Goal: Task Accomplishment & Management: Manage account settings

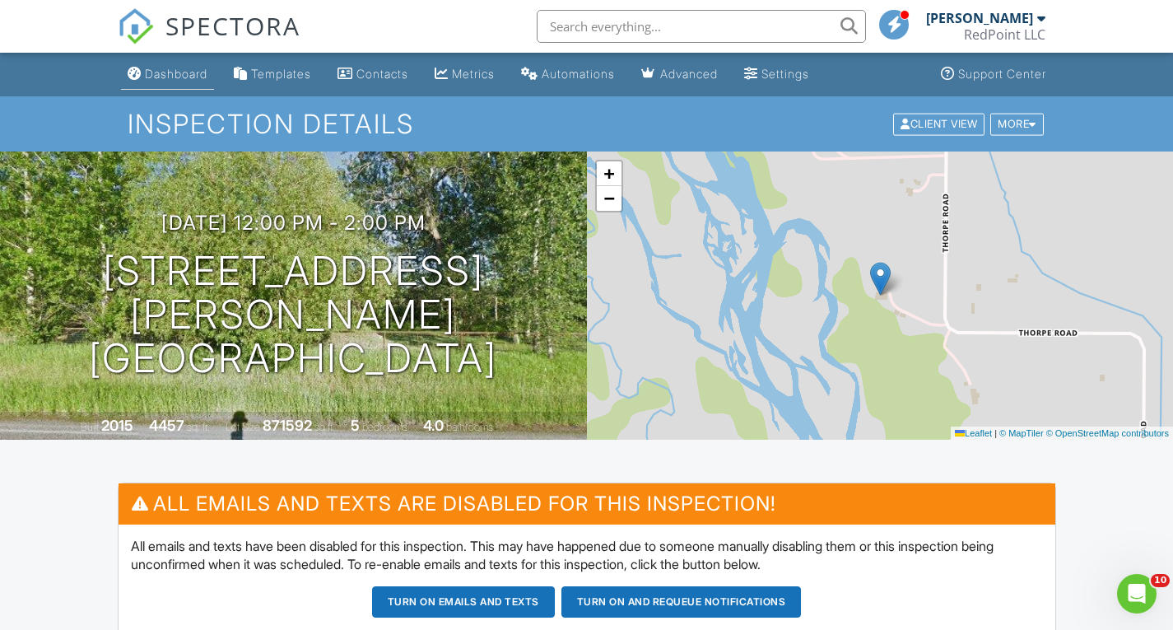
click at [190, 81] on link "Dashboard" at bounding box center [167, 74] width 93 height 30
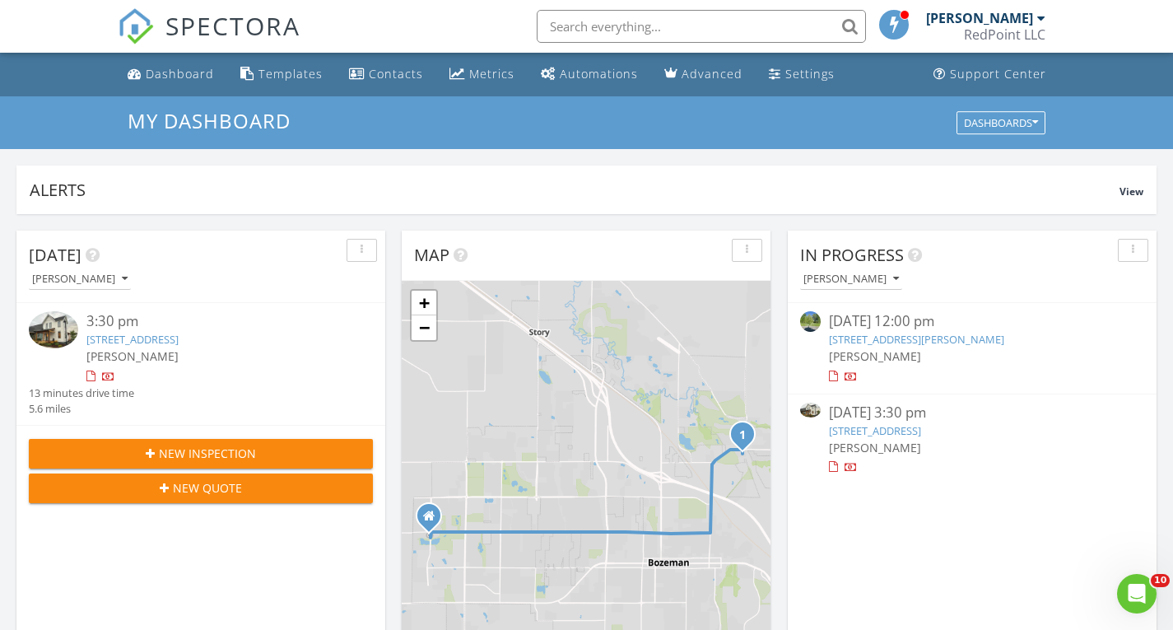
click at [921, 430] on link "2313 Flourhouse Wy, Bozeman, MT 59715" at bounding box center [875, 430] width 92 height 15
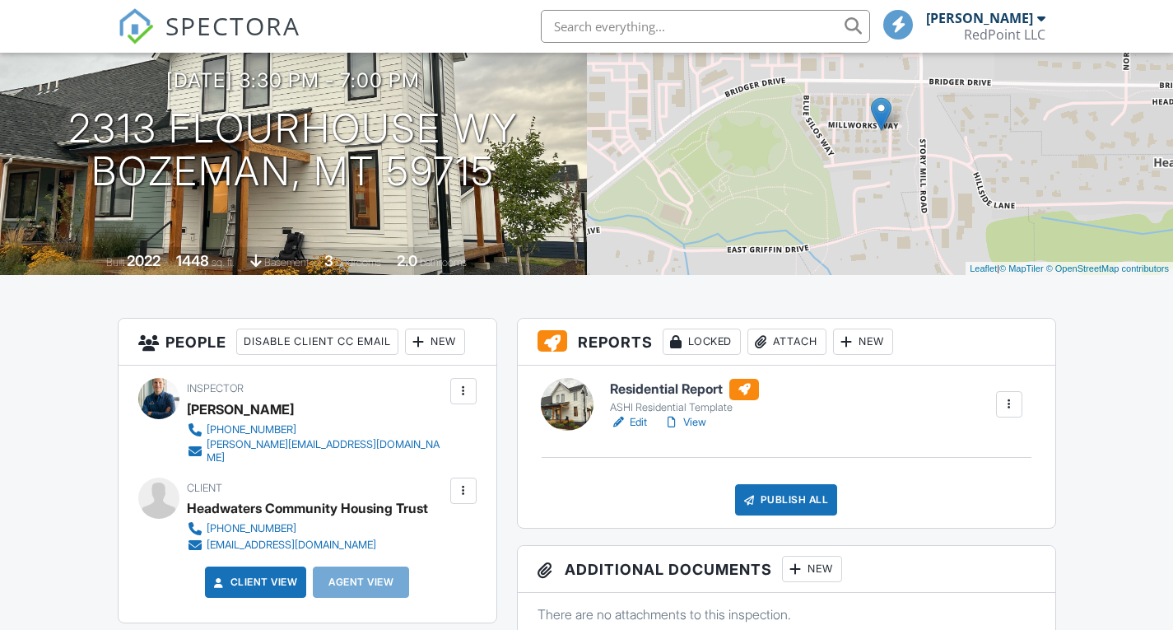
click at [636, 420] on link "Edit" at bounding box center [628, 422] width 37 height 16
